Goal: Task Accomplishment & Management: Complete application form

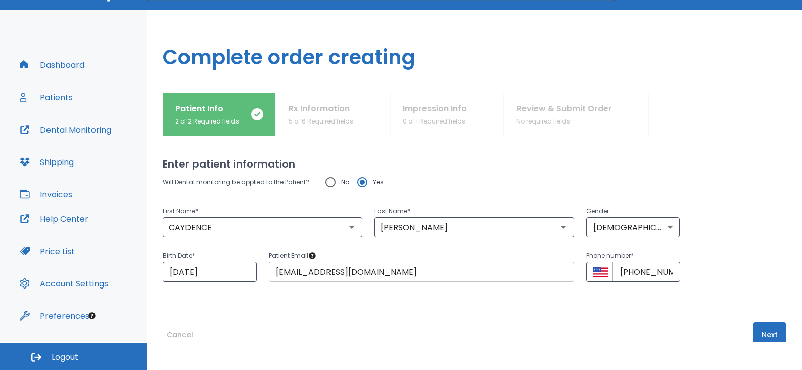
scroll to position [25, 0]
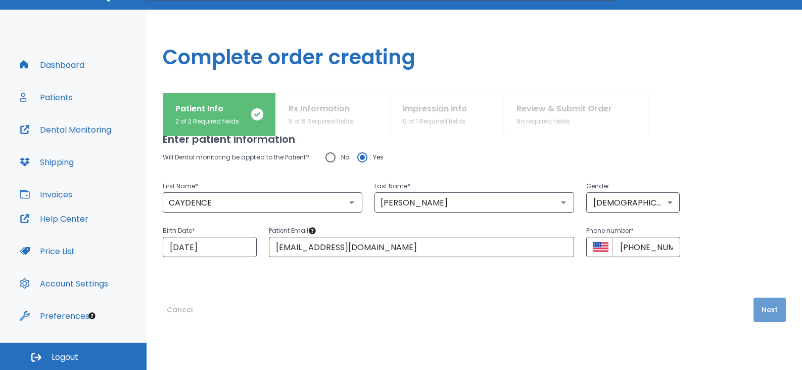
click at [759, 307] on button "Next" at bounding box center [770, 309] width 32 height 24
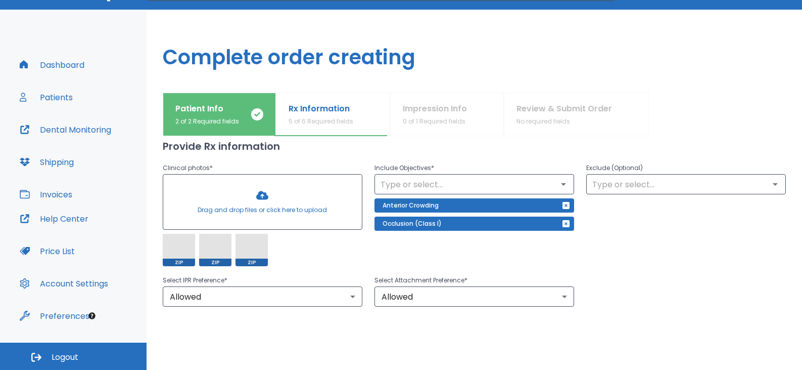
scroll to position [101, 0]
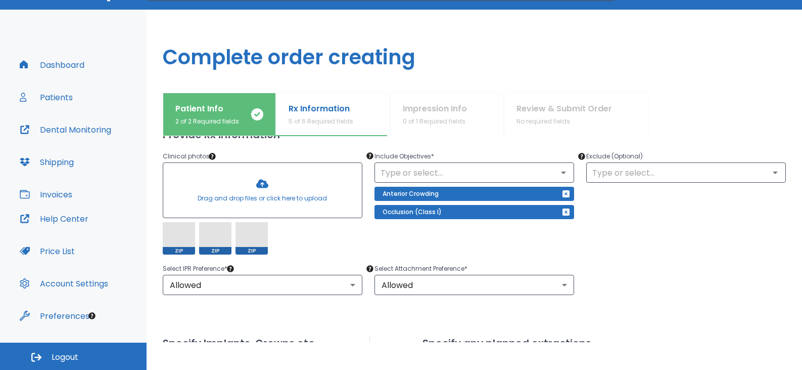
click at [193, 225] on span at bounding box center [179, 238] width 32 height 32
drag, startPoint x: 184, startPoint y: 232, endPoint x: 182, endPoint y: 238, distance: 6.3
click at [182, 238] on span at bounding box center [179, 238] width 32 height 32
click at [191, 224] on span at bounding box center [179, 238] width 32 height 32
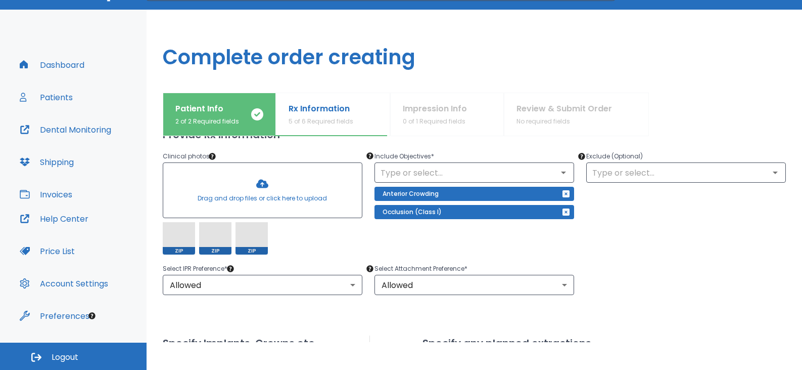
click at [191, 226] on span at bounding box center [179, 238] width 32 height 32
click at [260, 190] on div at bounding box center [262, 190] width 199 height 55
drag, startPoint x: 178, startPoint y: 239, endPoint x: 183, endPoint y: 244, distance: 6.9
click at [183, 244] on span at bounding box center [179, 238] width 32 height 32
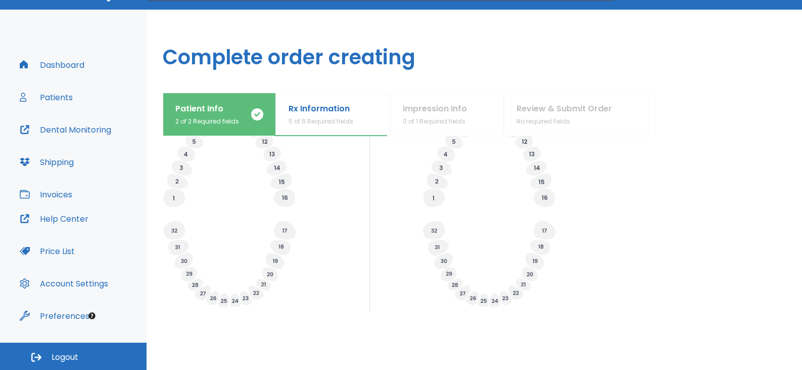
scroll to position [404, 0]
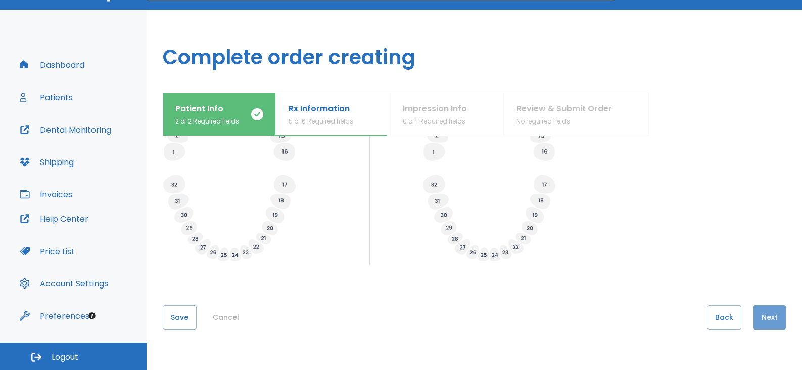
click at [769, 315] on button "Next" at bounding box center [770, 317] width 32 height 24
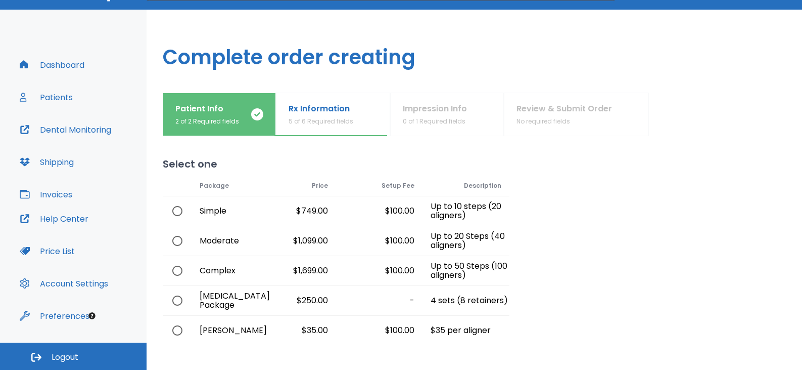
click at [180, 239] on input "radio" at bounding box center [177, 240] width 21 height 21
radio input "true"
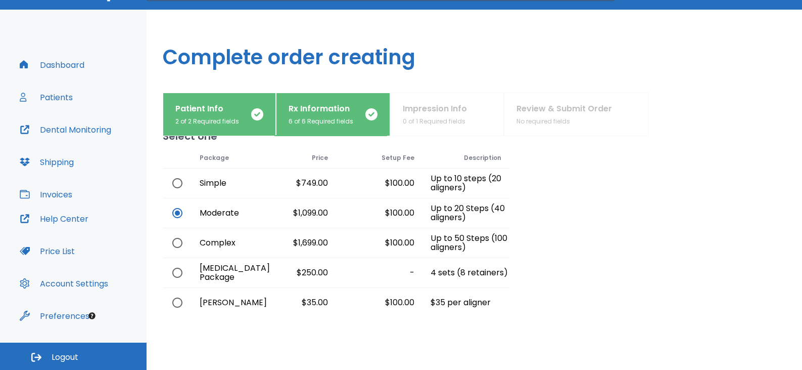
scroll to position [88, 0]
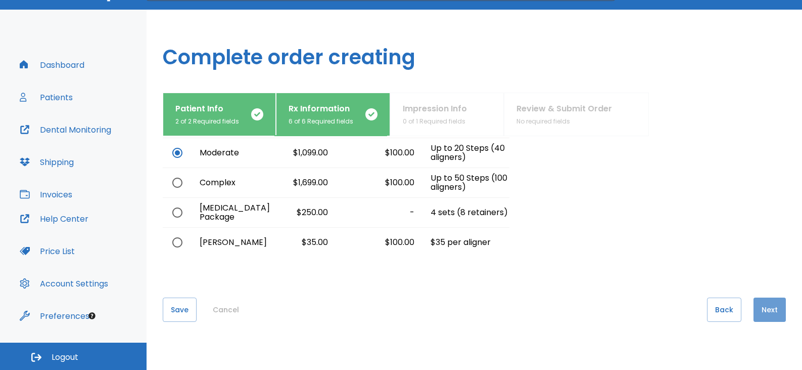
click at [764, 307] on button "Next" at bounding box center [770, 309] width 32 height 24
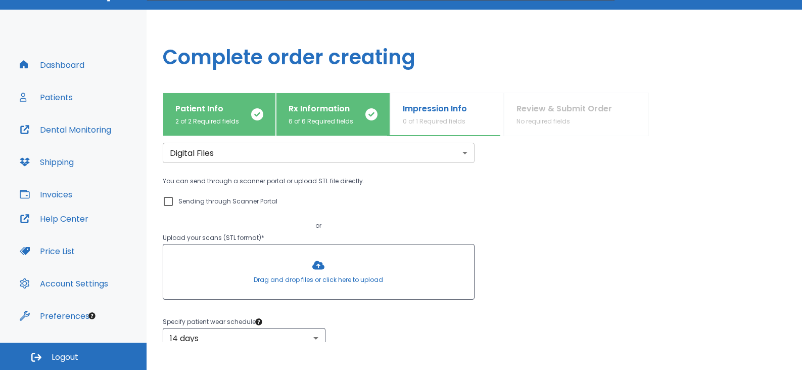
scroll to position [101, 0]
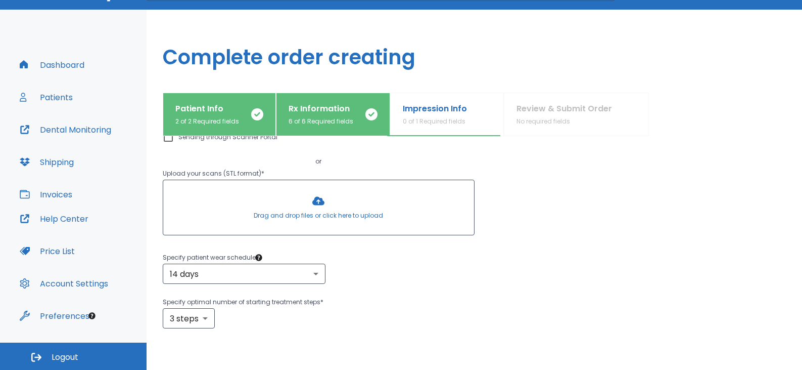
click at [316, 206] on div at bounding box center [318, 207] width 311 height 55
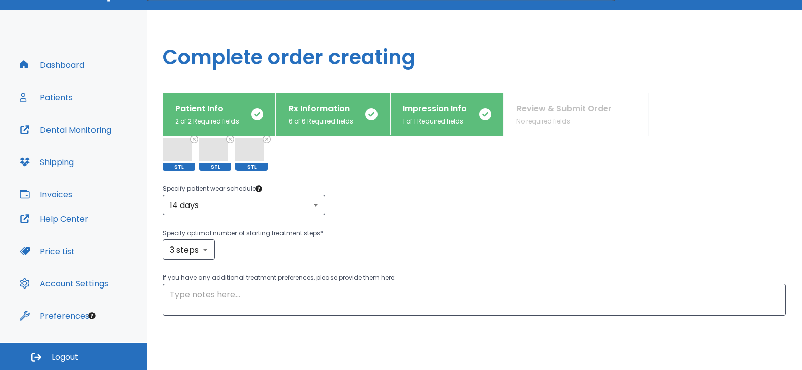
scroll to position [253, 0]
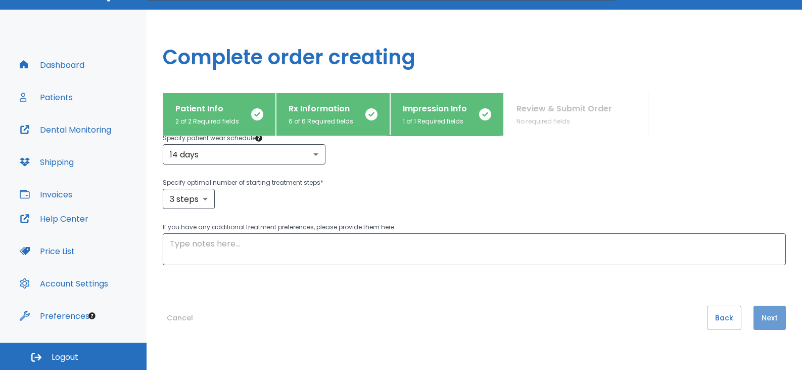
click at [754, 318] on button "Next" at bounding box center [770, 317] width 32 height 24
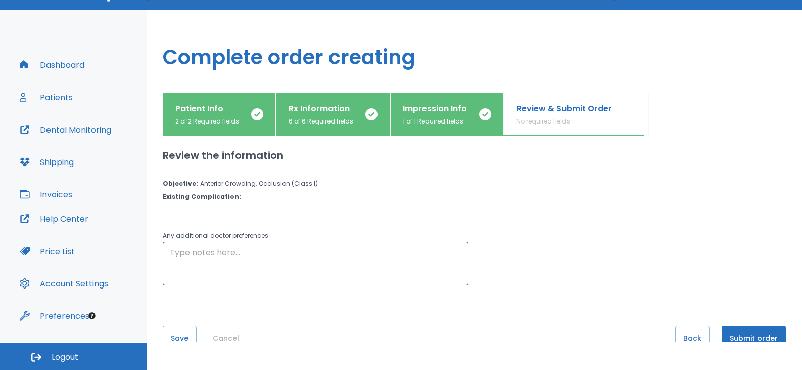
scroll to position [0, 0]
click at [753, 335] on button "Submit order" at bounding box center [754, 338] width 64 height 24
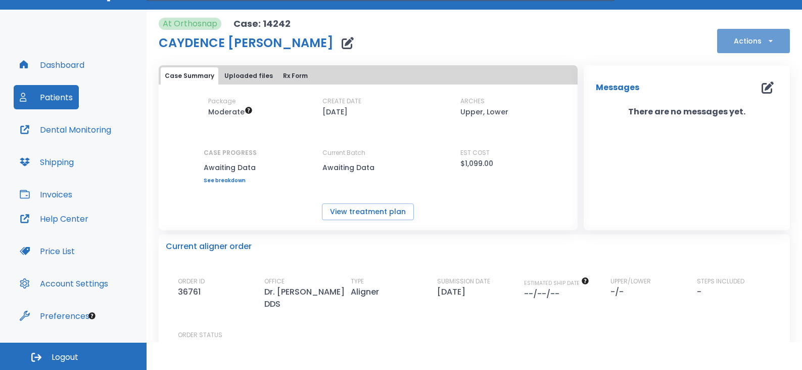
click at [737, 43] on button "Actions" at bounding box center [753, 41] width 73 height 24
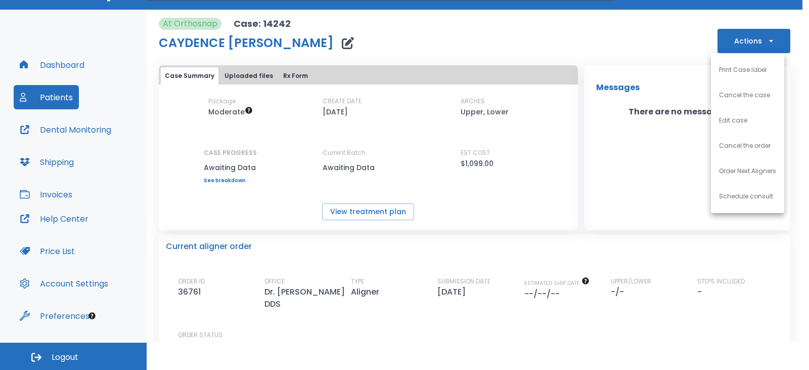
click at [732, 118] on p "Edit case" at bounding box center [733, 120] width 28 height 9
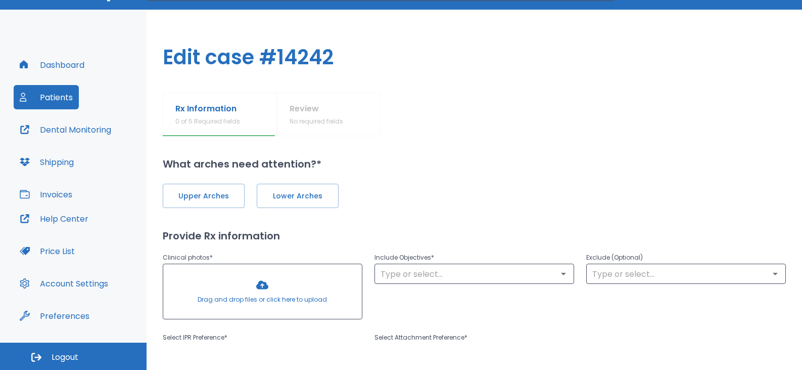
type input "1"
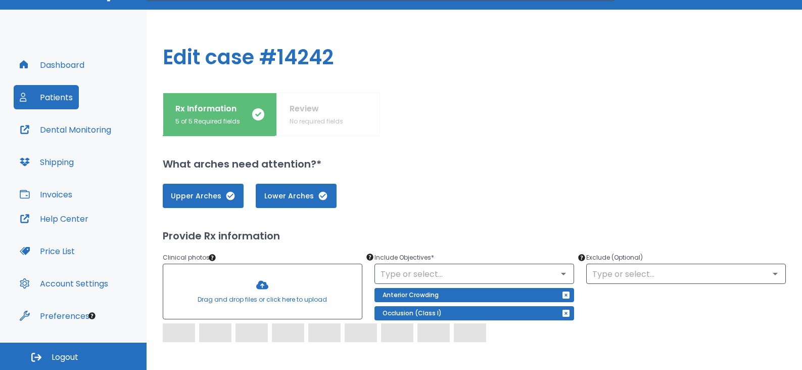
scroll to position [51, 0]
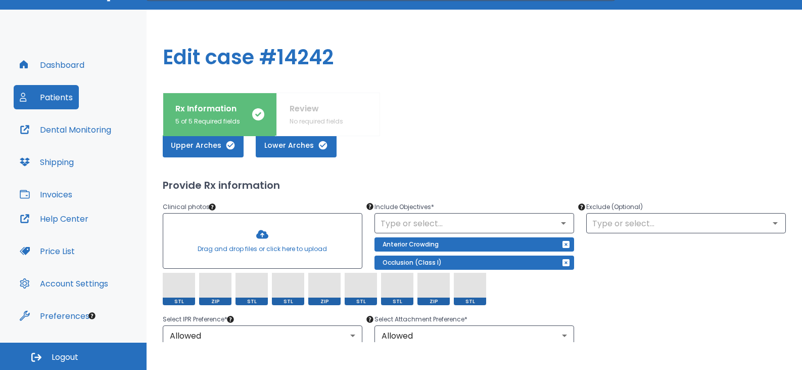
click at [267, 235] on div at bounding box center [262, 240] width 199 height 55
click at [265, 238] on div at bounding box center [262, 240] width 199 height 55
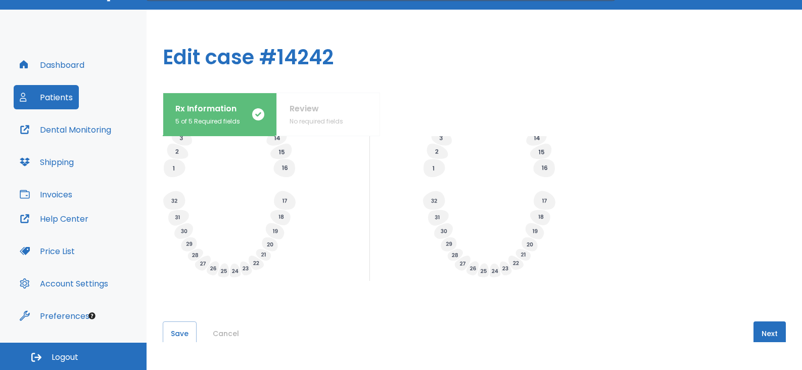
scroll to position [412, 0]
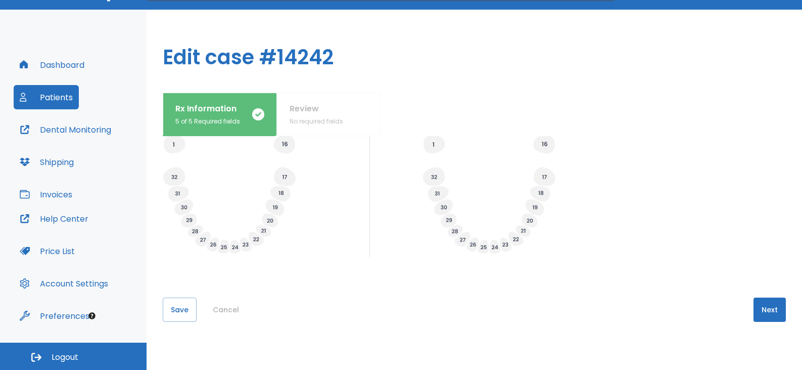
click at [762, 314] on button "Next" at bounding box center [770, 309] width 32 height 24
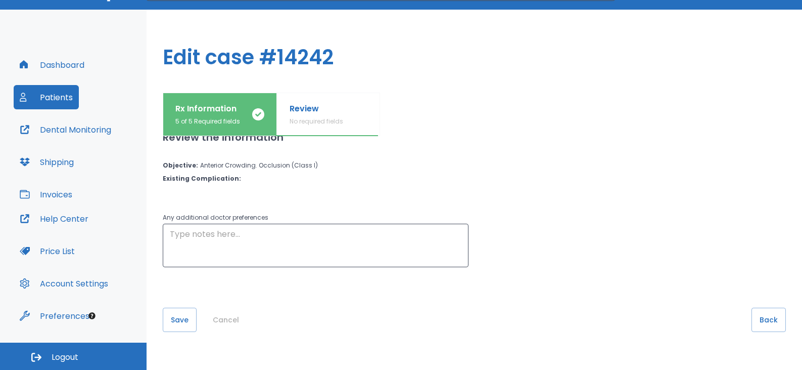
scroll to position [29, 0]
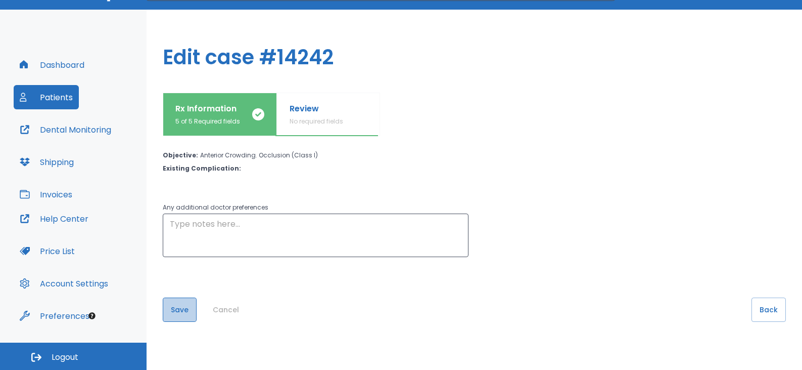
click at [184, 315] on button "Save" at bounding box center [180, 309] width 34 height 24
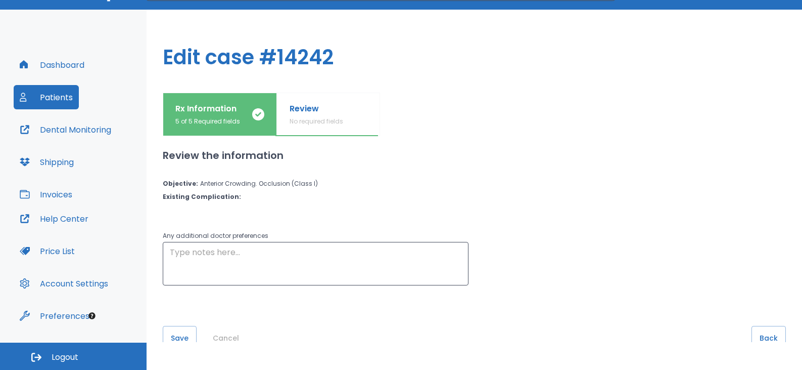
scroll to position [0, 0]
click at [47, 94] on button "Patients" at bounding box center [46, 97] width 65 height 24
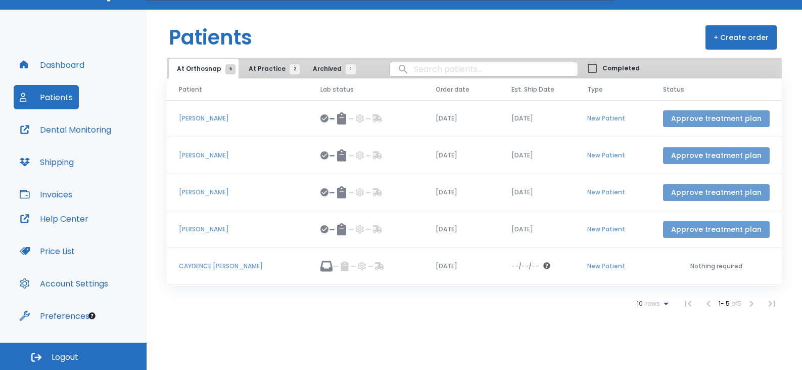
click at [681, 190] on button "Approve treatment plan" at bounding box center [716, 192] width 107 height 17
